Goal: Find specific page/section: Find specific page/section

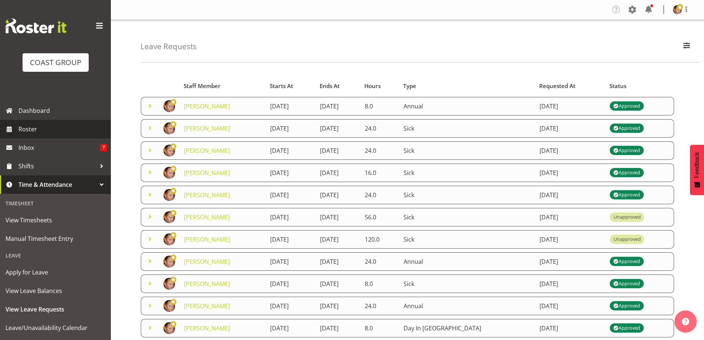
click at [63, 134] on span "Roster" at bounding box center [62, 129] width 89 height 11
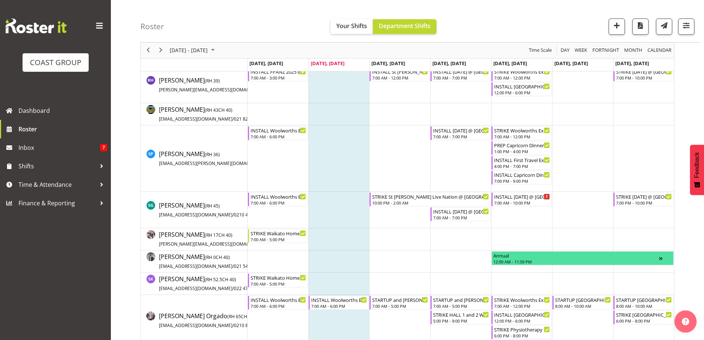
scroll to position [1301, 0]
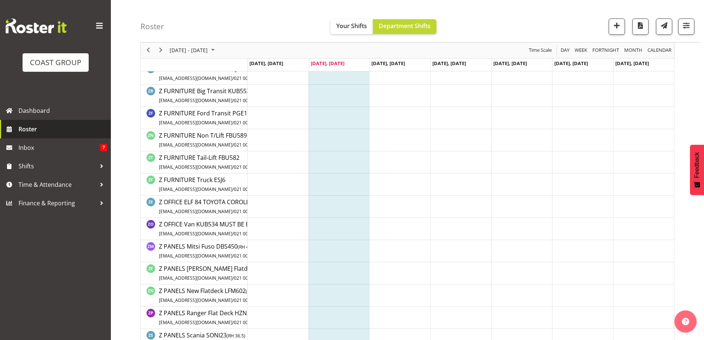
click at [38, 128] on span "Roster" at bounding box center [62, 129] width 89 height 11
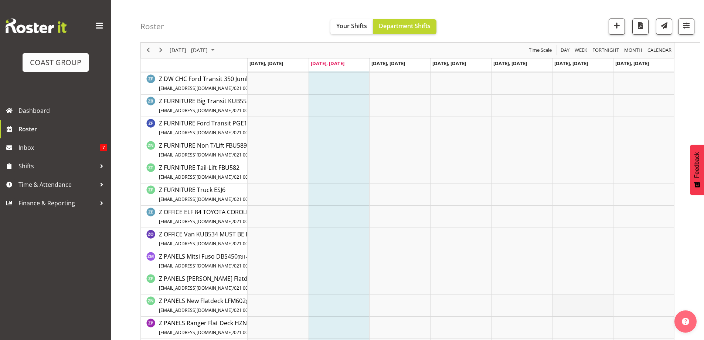
scroll to position [1331, 0]
